Goal: Transaction & Acquisition: Purchase product/service

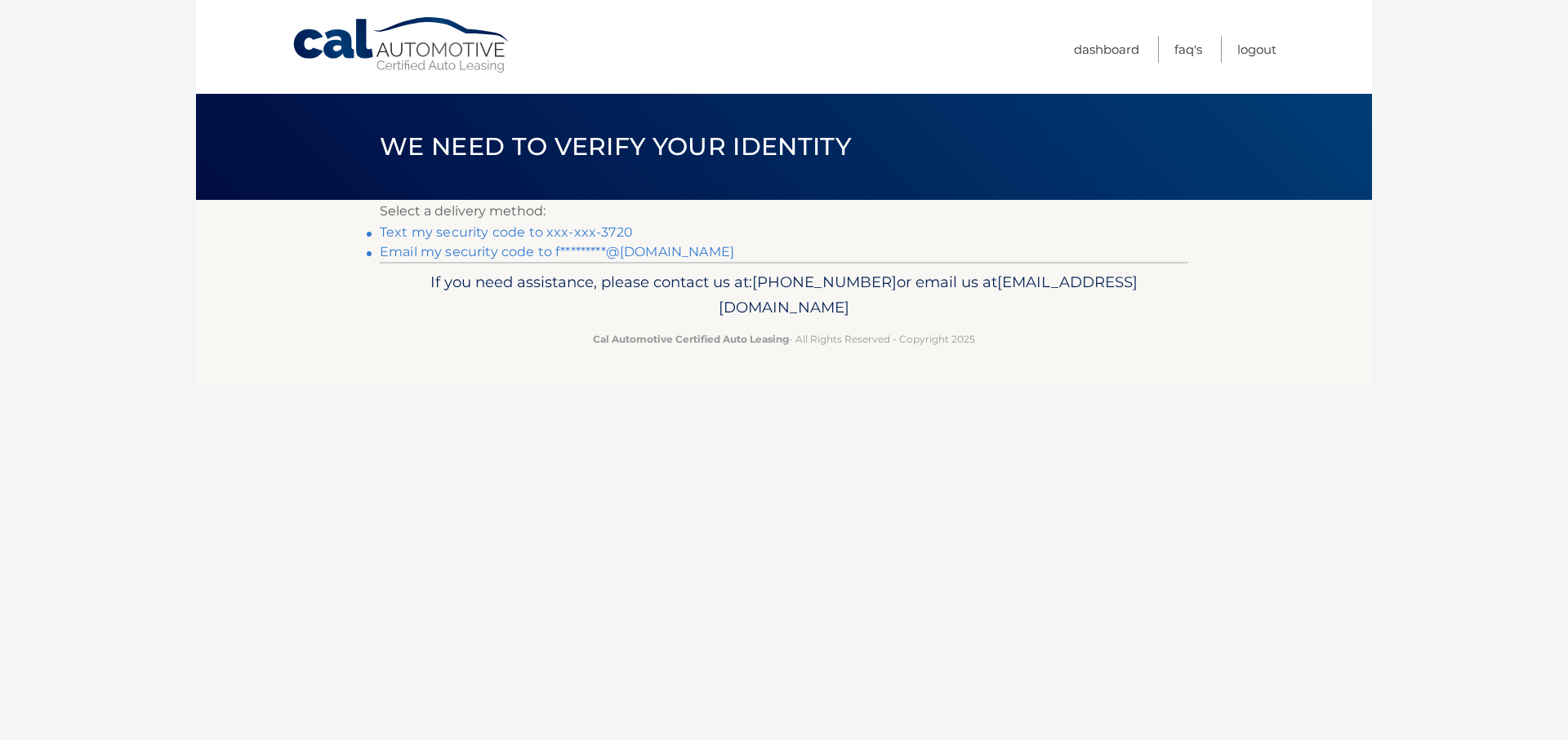
click at [487, 254] on link "Email my security code to f*********@gmail.com" at bounding box center [556, 251] width 354 height 16
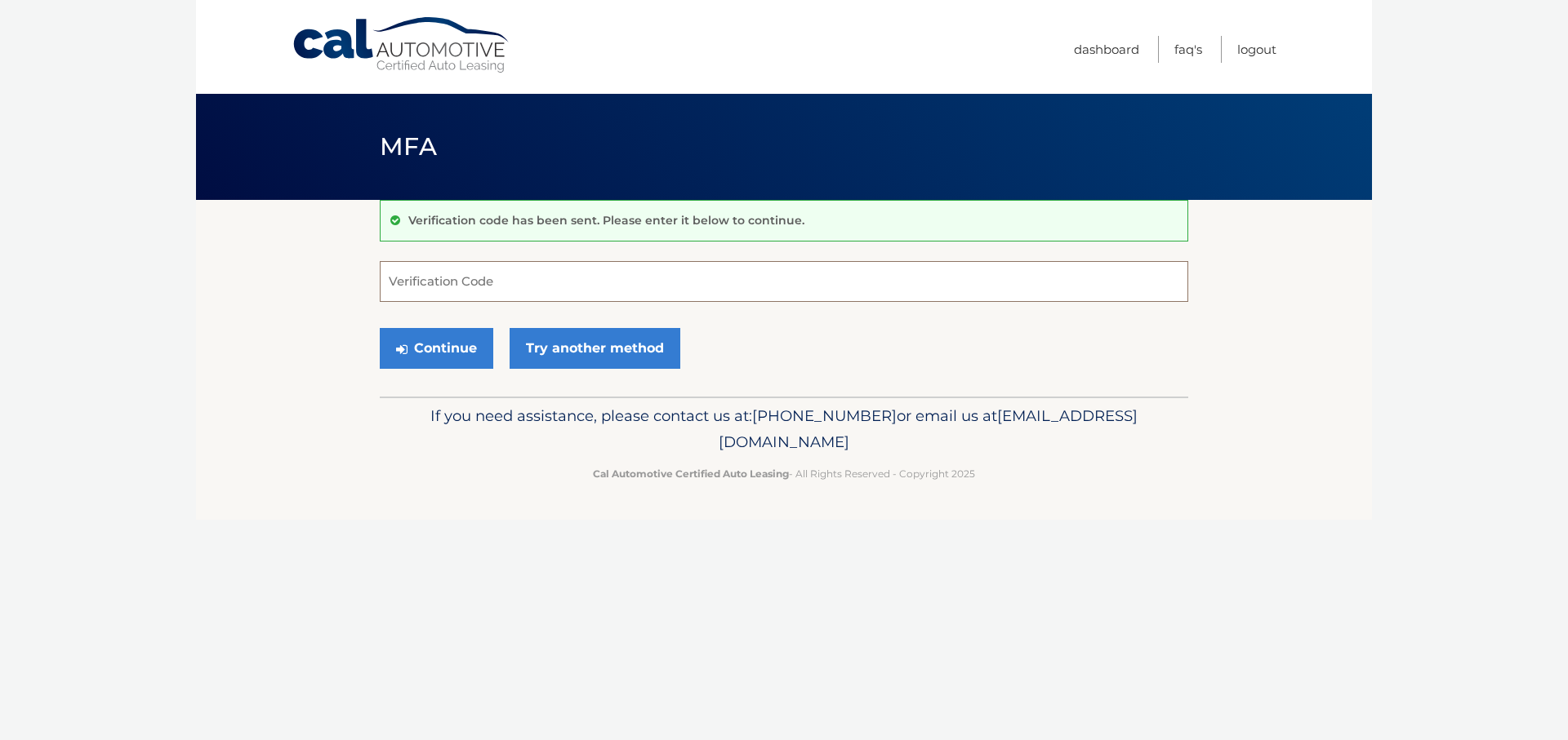
click at [547, 282] on input "Verification Code" at bounding box center [784, 281] width 808 height 40
paste input "894128"
type input "894128"
click at [446, 350] on button "Continue" at bounding box center [436, 348] width 113 height 40
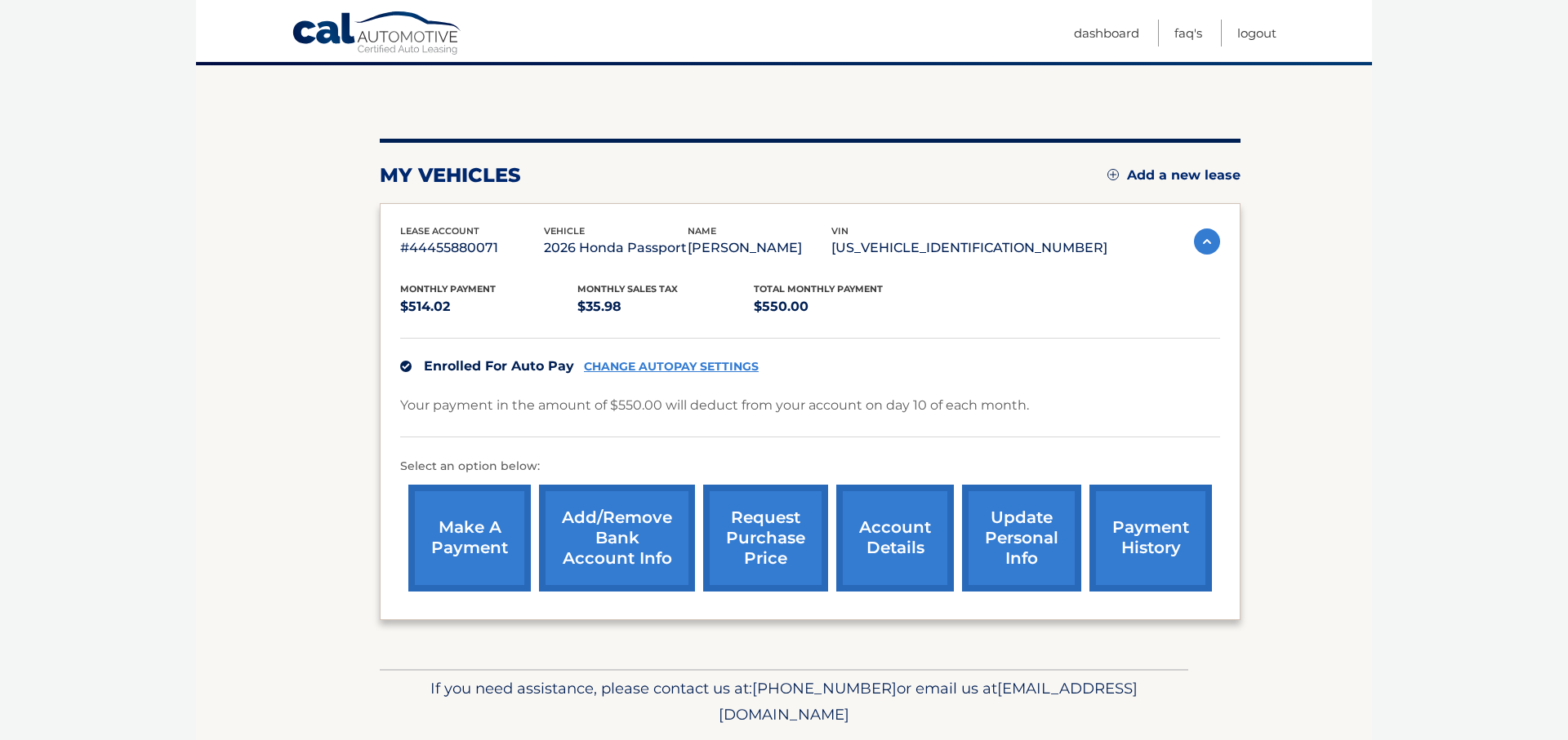
scroll to position [187, 0]
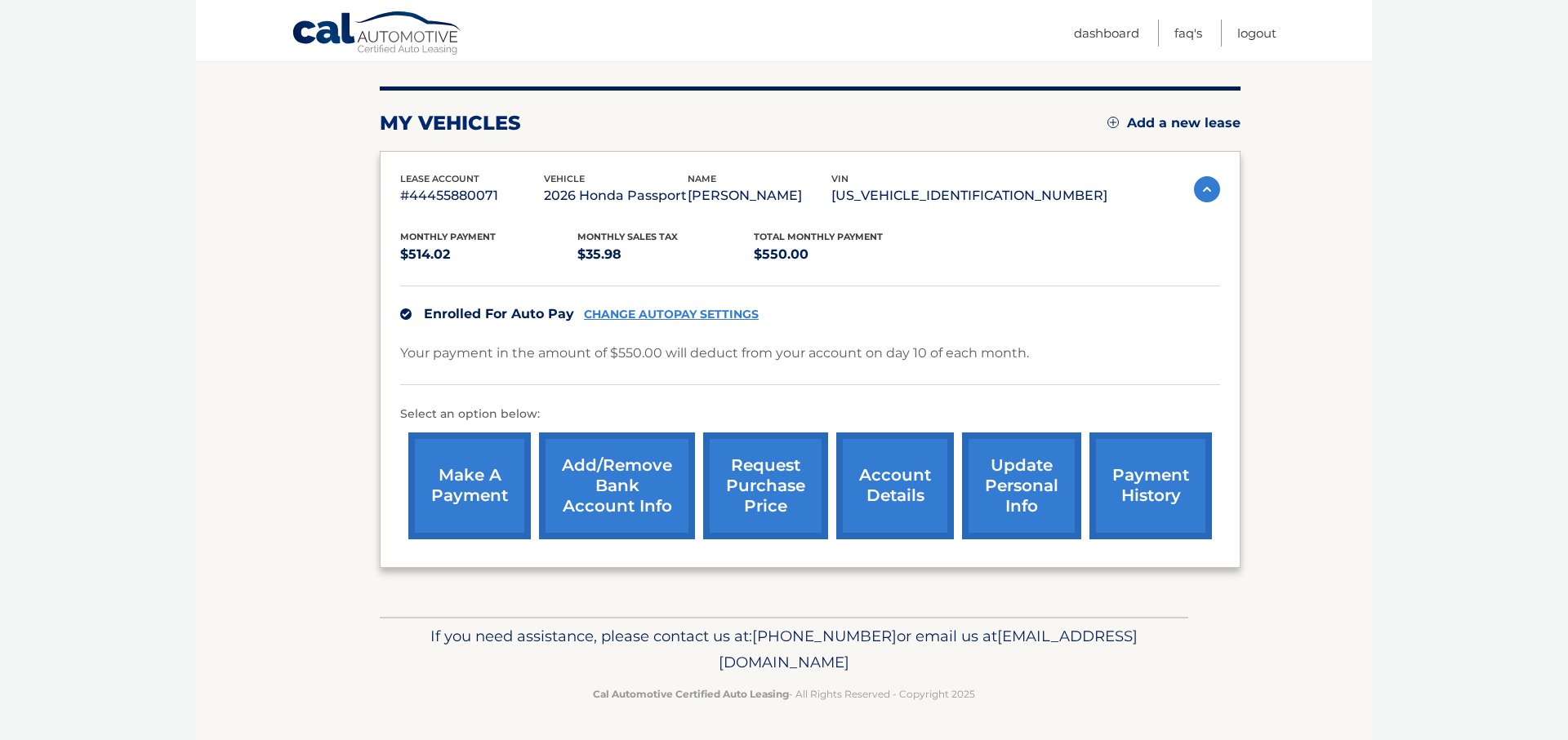
click at [477, 483] on link "make a payment" at bounding box center [469, 486] width 122 height 107
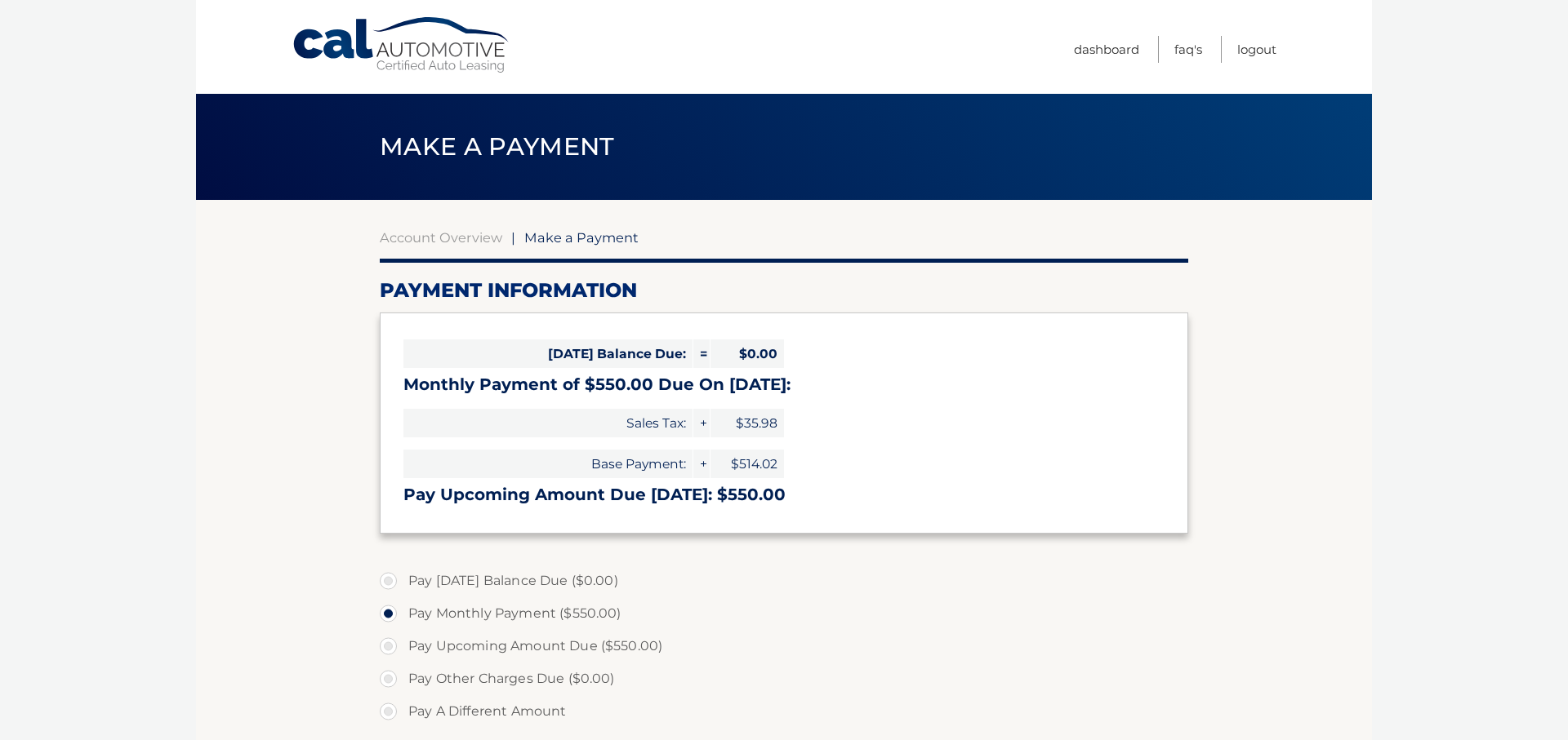
select select "ODMzZmMwZjMtYjM0Mi00MDg0LWE5ODAtYTlhYjM5MDUxOGU0"
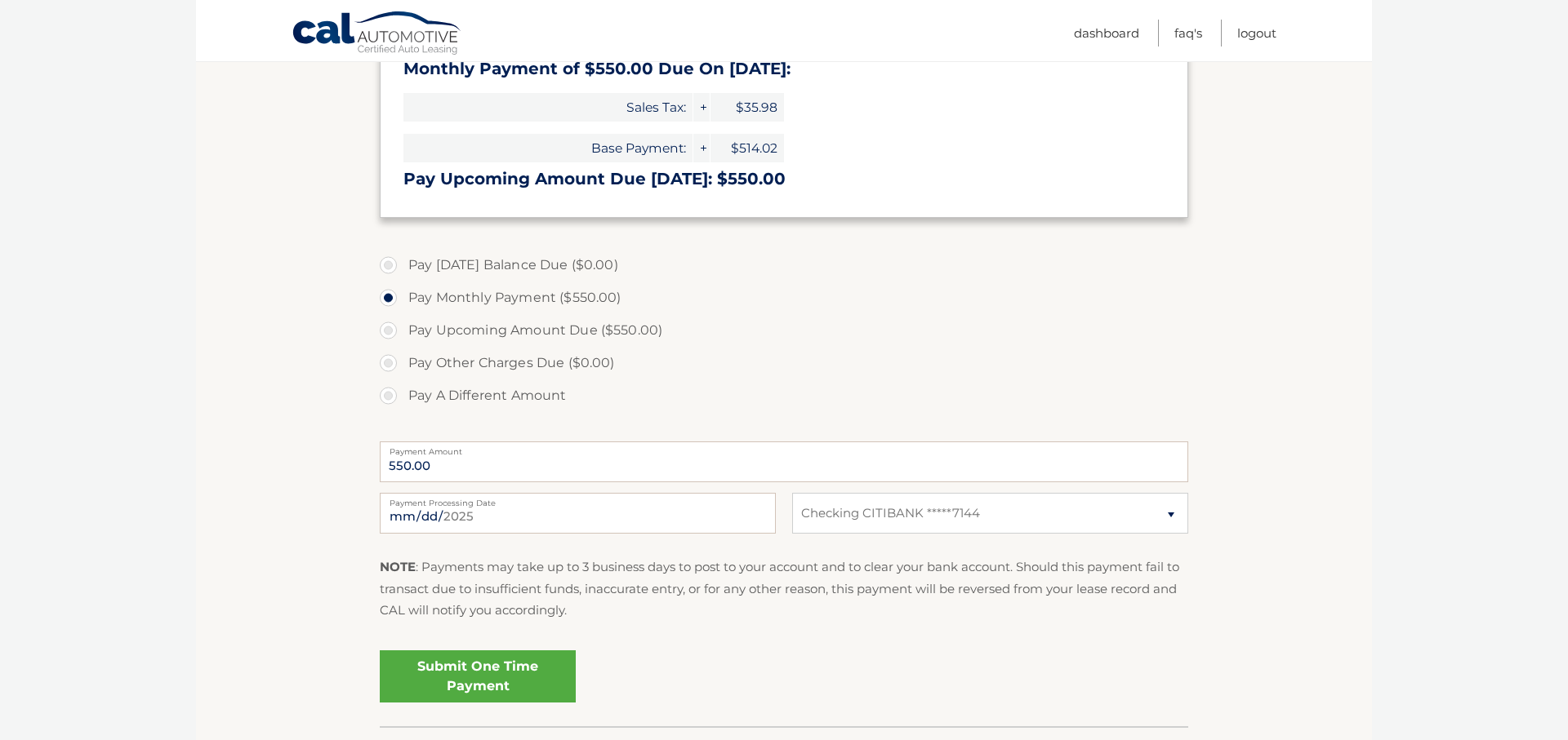
scroll to position [331, 0]
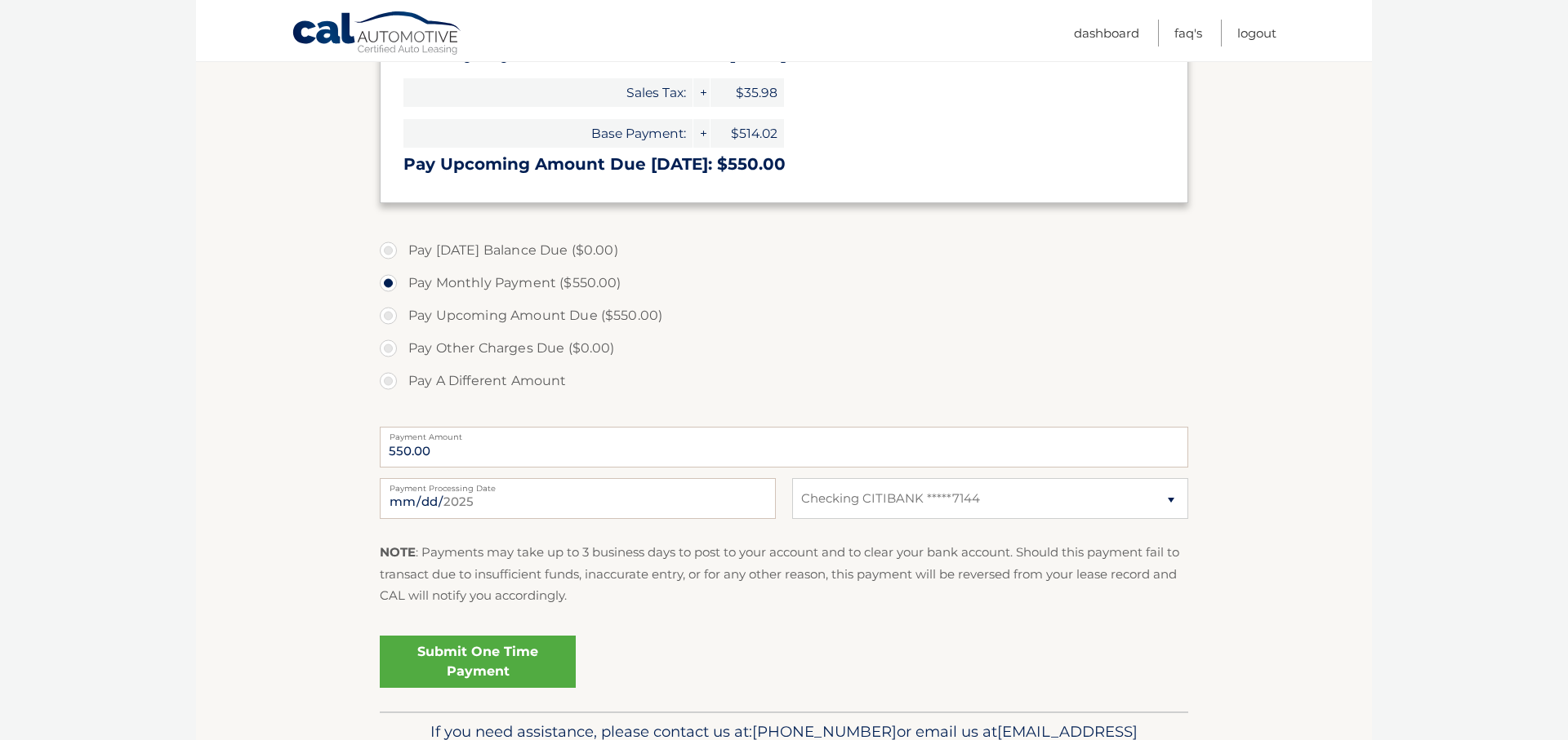
click at [458, 670] on link "Submit One Time Payment" at bounding box center [477, 662] width 196 height 52
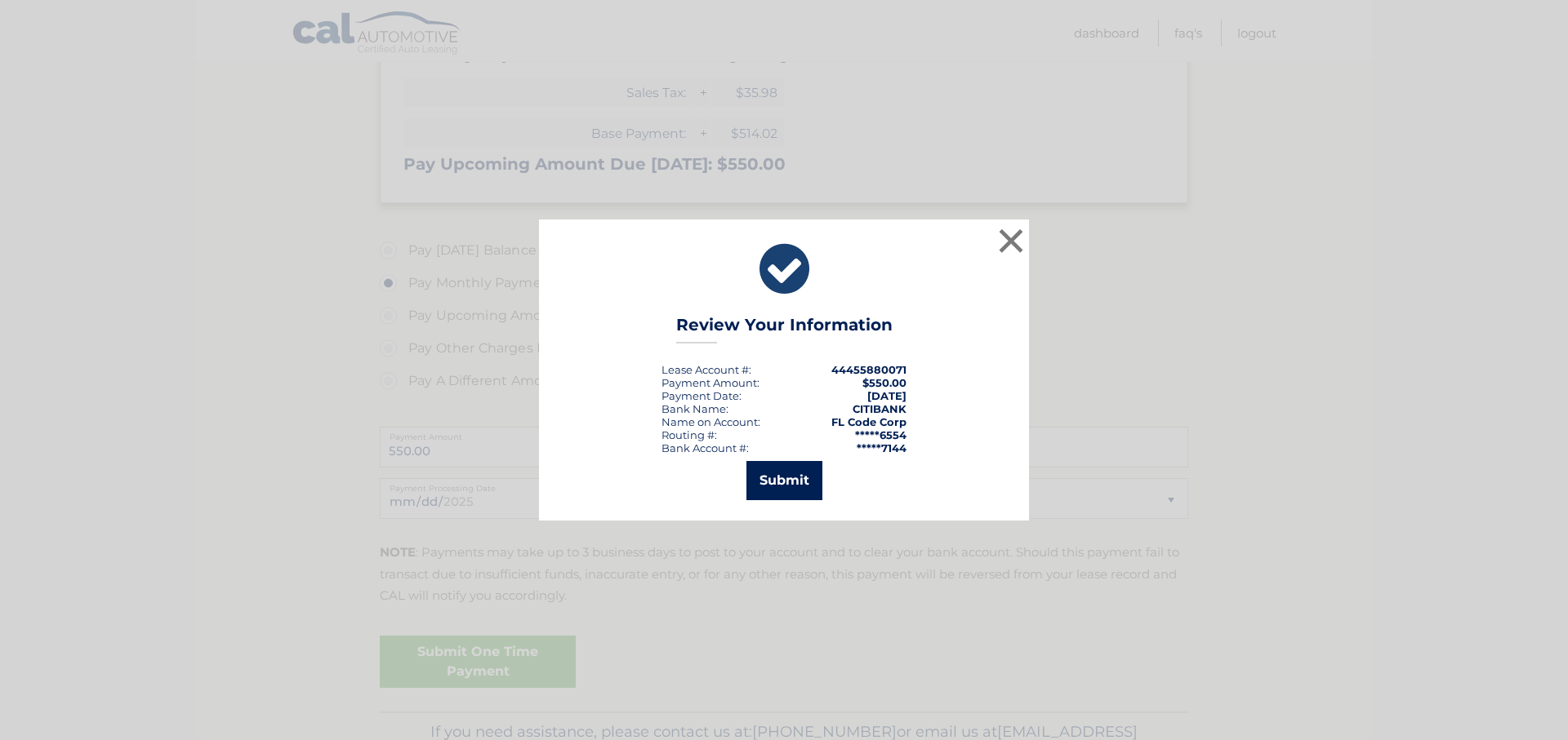
click at [783, 479] on button "Submit" at bounding box center [784, 481] width 76 height 40
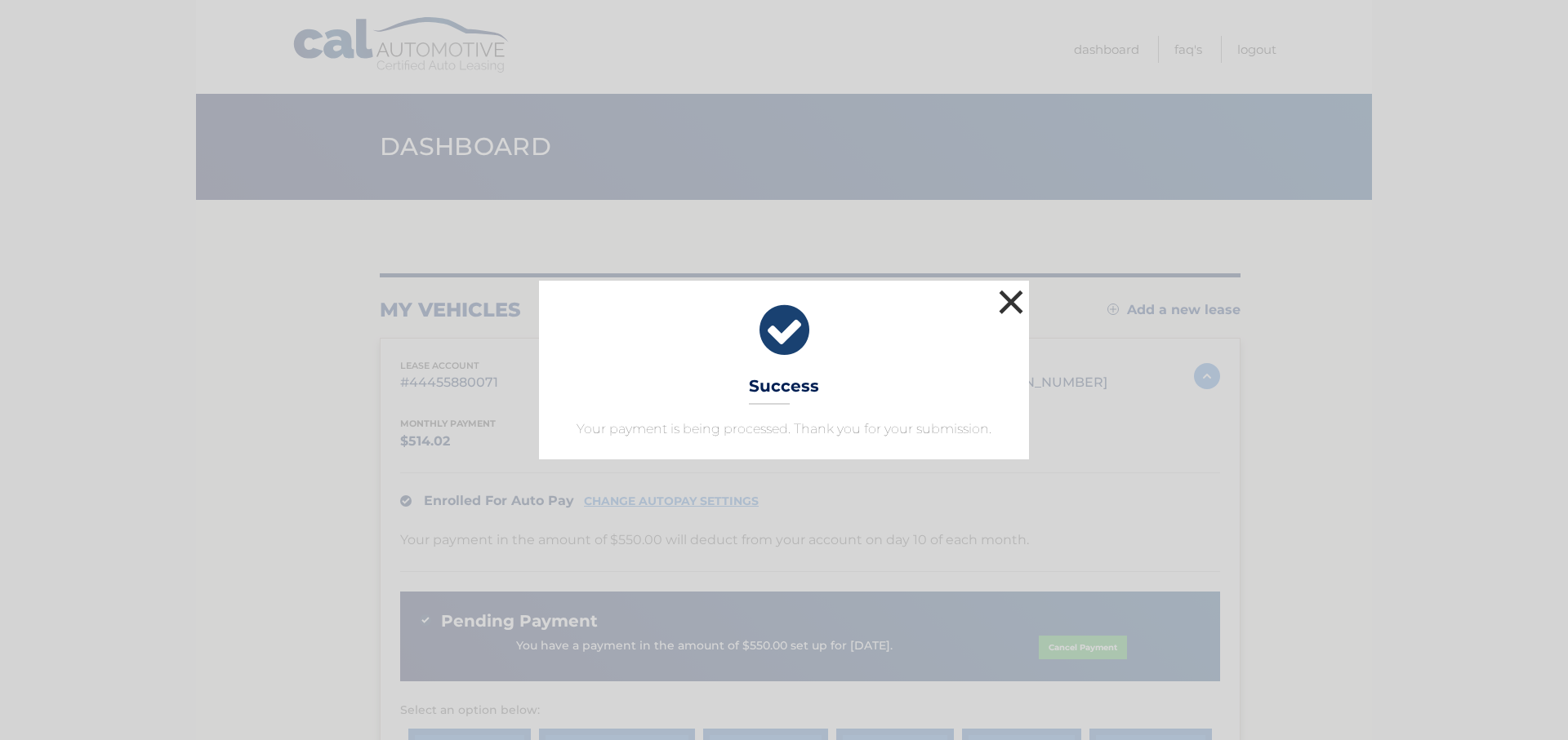
click at [1001, 302] on button "×" at bounding box center [1011, 302] width 33 height 33
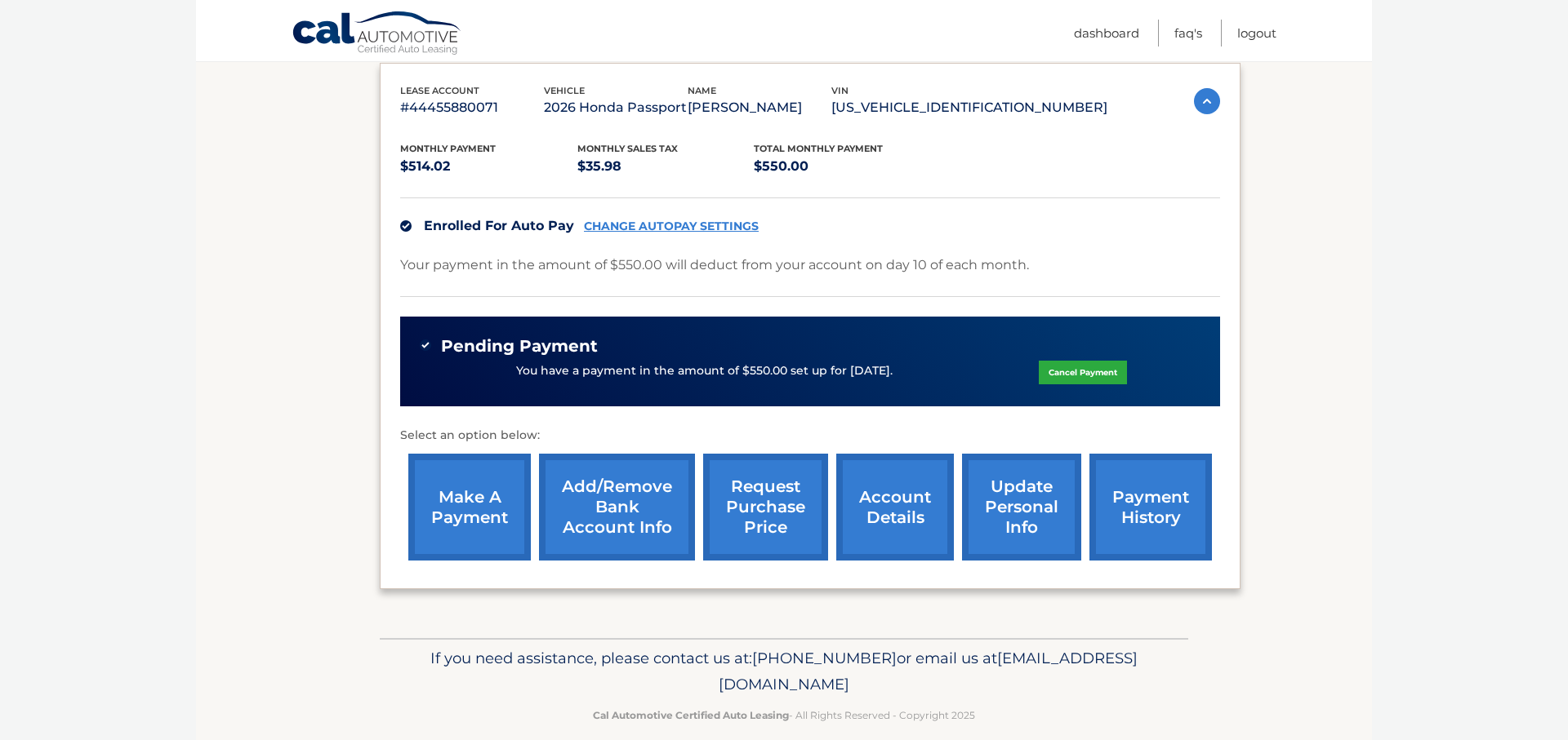
scroll to position [297, 0]
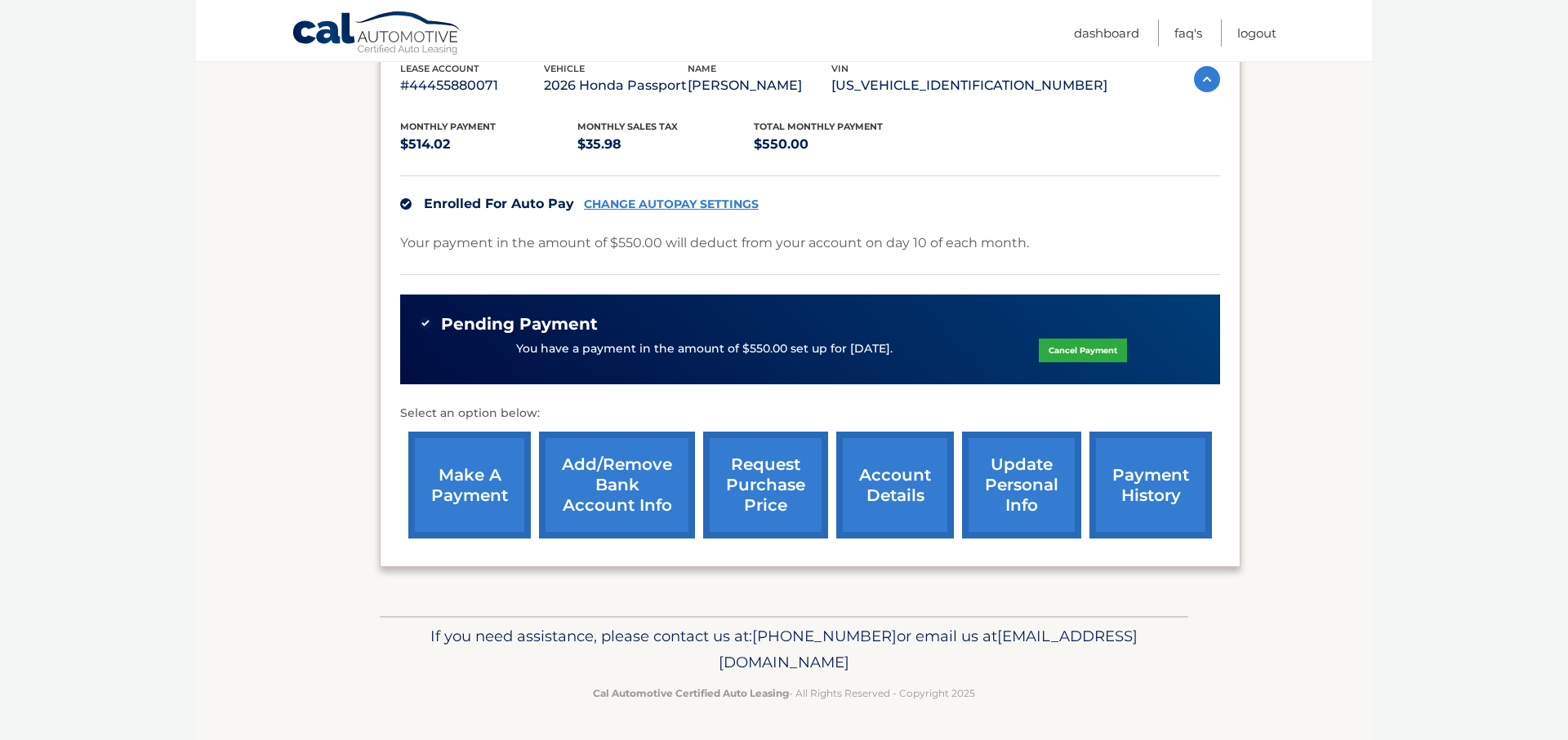
click at [1139, 480] on link "payment history" at bounding box center [1150, 485] width 122 height 107
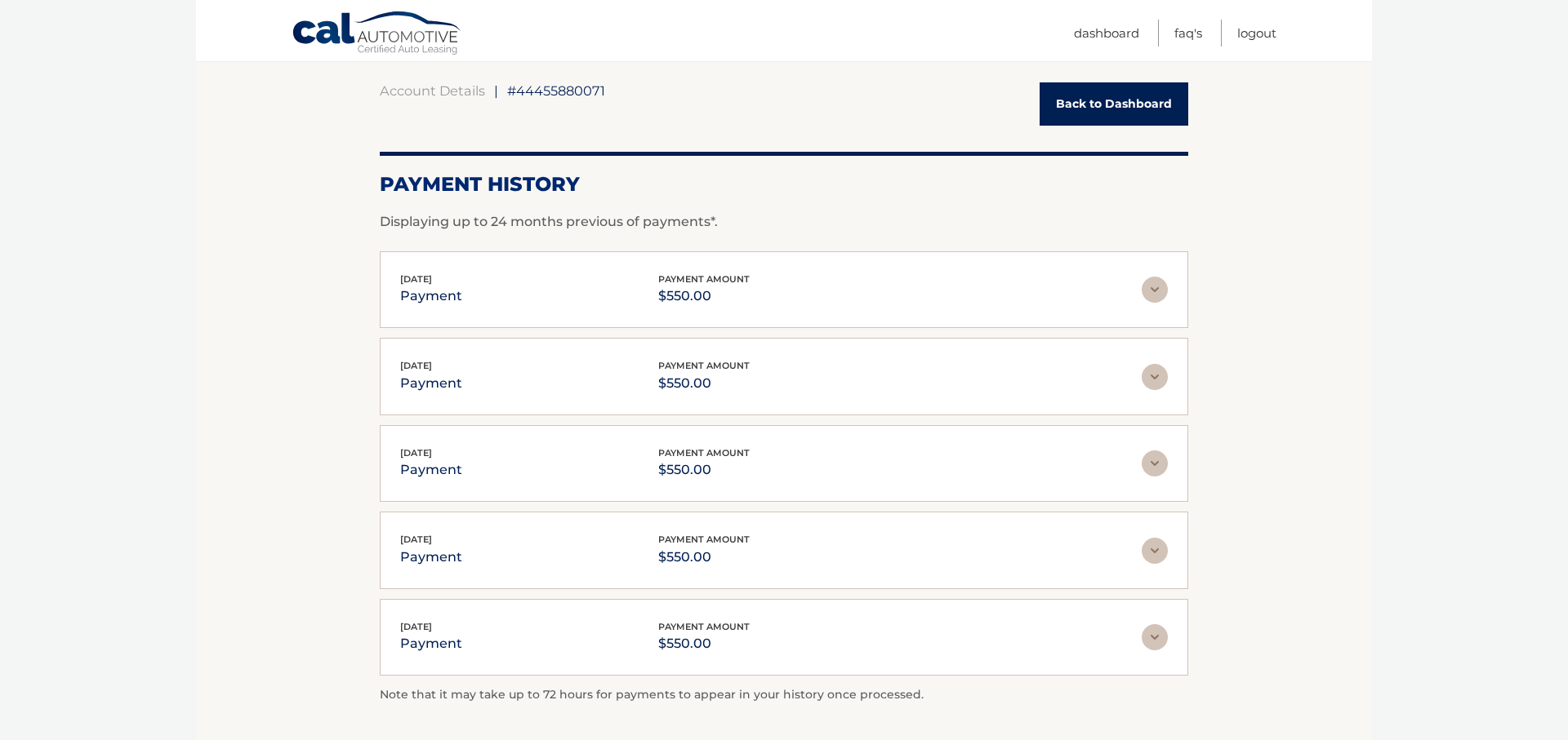
scroll to position [102, 0]
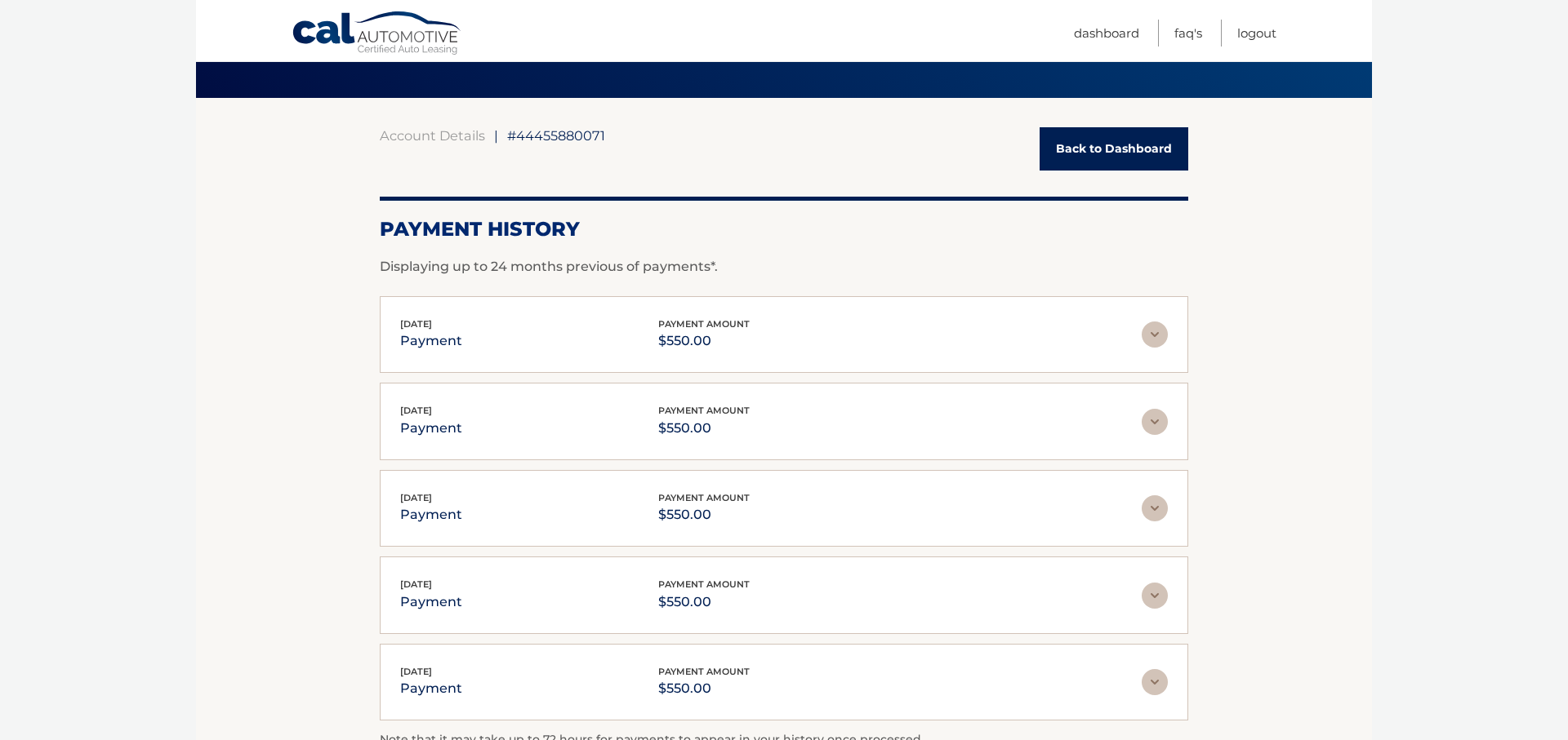
click at [967, 335] on div "Aug 11, 2025 payment payment amount $550.00" at bounding box center [771, 335] width 741 height 37
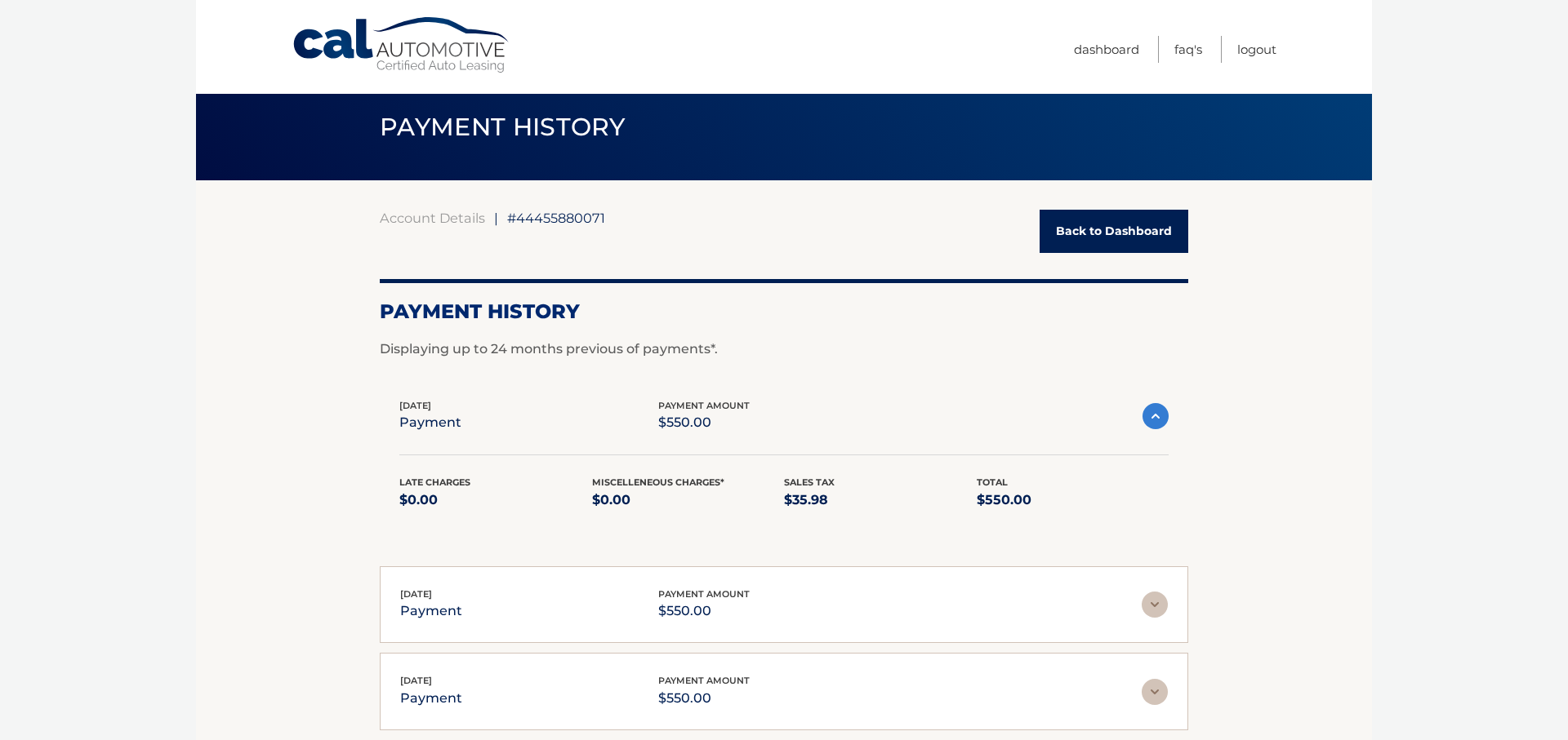
scroll to position [0, 0]
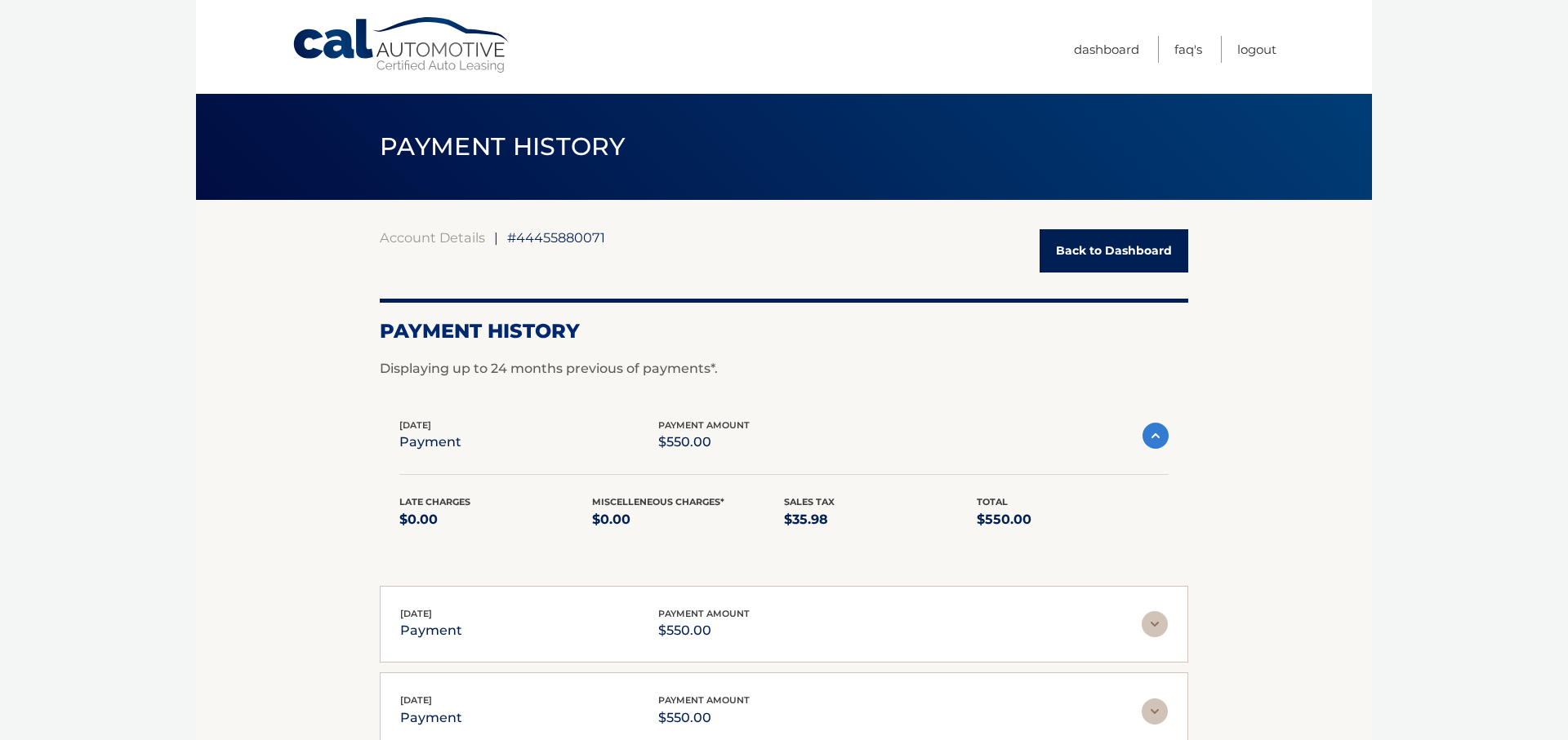
click at [1136, 245] on link "Back to Dashboard" at bounding box center [1114, 250] width 149 height 43
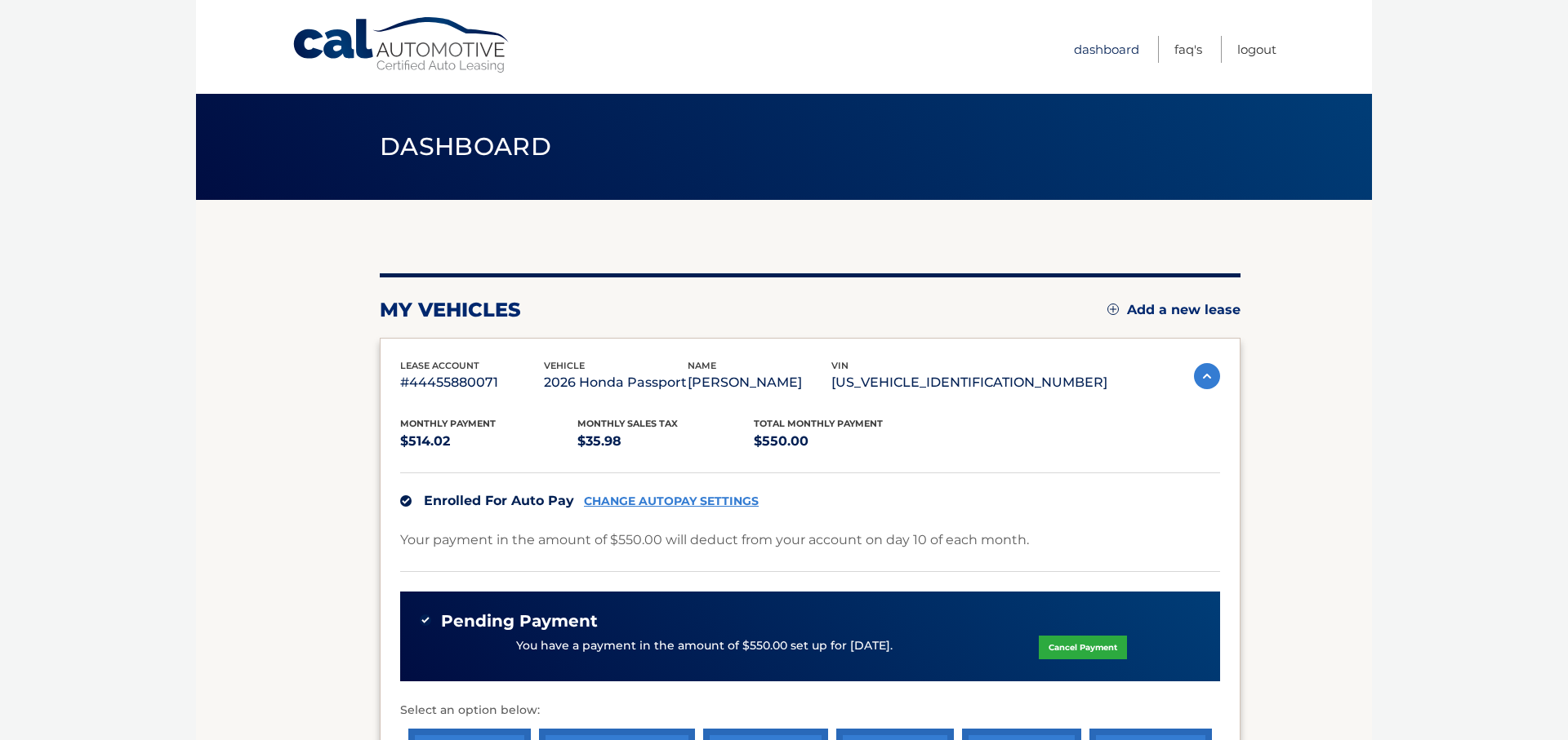
click at [1092, 46] on link "Dashboard" at bounding box center [1106, 49] width 65 height 27
click at [1265, 50] on link "Logout" at bounding box center [1256, 49] width 40 height 27
